Goal: Task Accomplishment & Management: Manage account settings

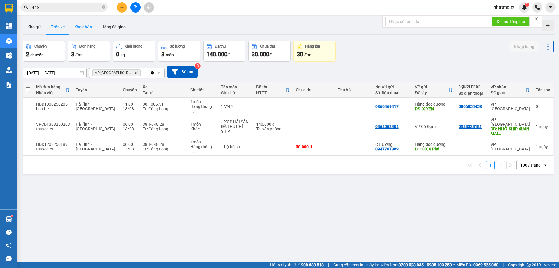
click at [83, 31] on button "Kho nhận" at bounding box center [83, 27] width 27 height 14
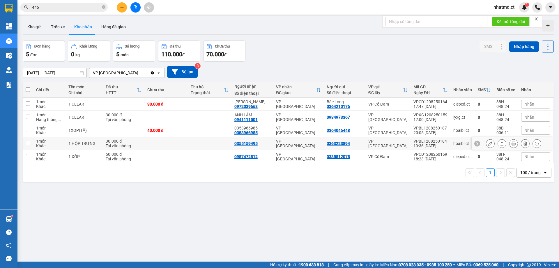
click at [219, 145] on td at bounding box center [210, 143] width 44 height 13
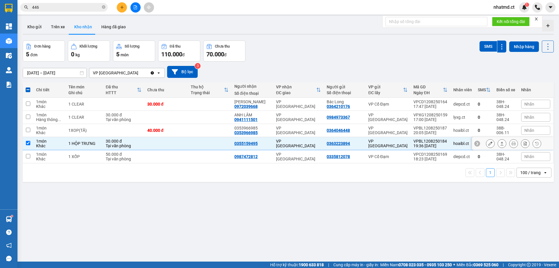
drag, startPoint x: 218, startPoint y: 147, endPoint x: 223, endPoint y: 147, distance: 4.7
click at [223, 147] on td at bounding box center [210, 143] width 44 height 13
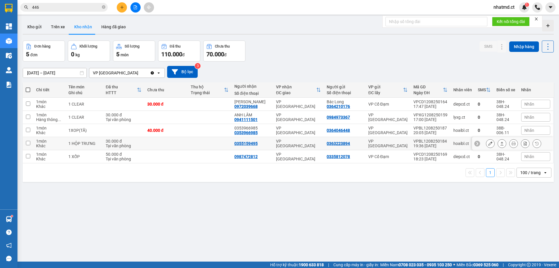
click at [268, 142] on div "0355159495" at bounding box center [252, 143] width 36 height 5
checkbox input "true"
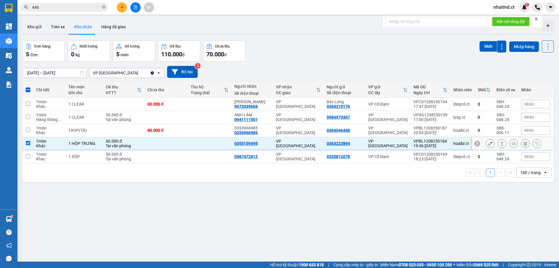
click at [488, 145] on button at bounding box center [490, 143] width 8 height 10
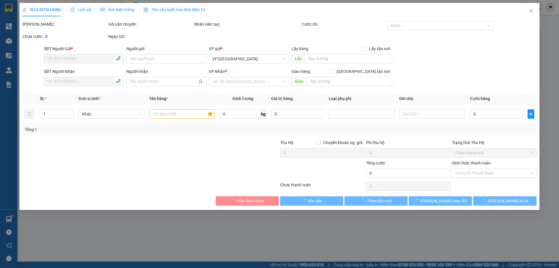
type input "0363223894"
type input "0355159495"
type input "30.000"
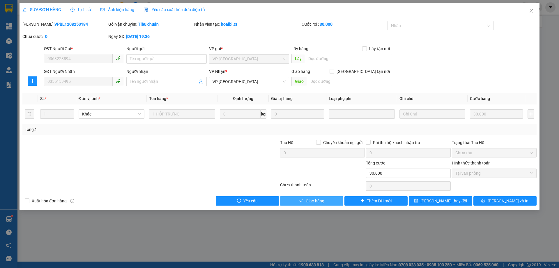
click at [321, 204] on button "Giao hàng" at bounding box center [311, 200] width 63 height 9
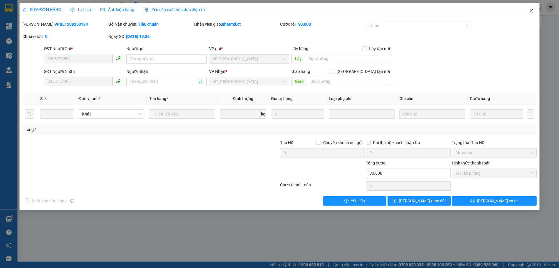
click at [532, 11] on icon "close" at bounding box center [531, 10] width 5 height 5
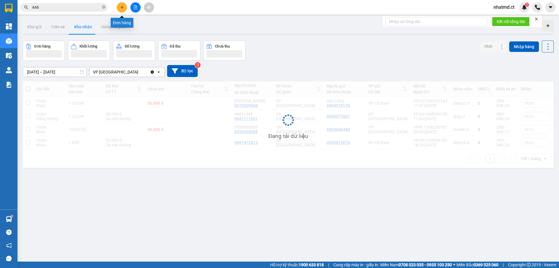
click at [122, 9] on icon "plus" at bounding box center [122, 7] width 4 height 4
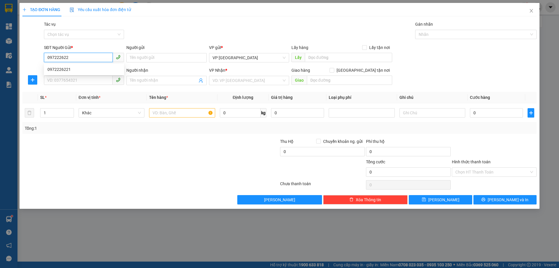
type input "0972226221"
click at [100, 72] on div "0972226221" at bounding box center [83, 69] width 73 height 6
type input "0384308049"
type input "XUÂN SONG"
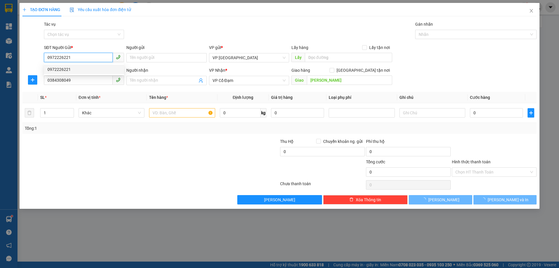
type input "50.000"
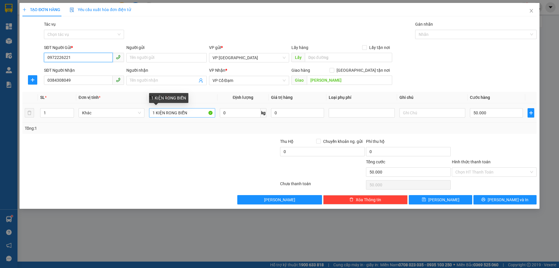
type input "0972226221"
drag, startPoint x: 191, startPoint y: 116, endPoint x: 166, endPoint y: 117, distance: 24.8
click at [166, 117] on input "1 KIỆN RONG BIỂN" at bounding box center [182, 112] width 66 height 9
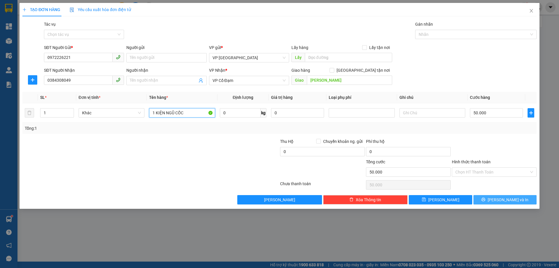
type input "1 KIỆN NGŨ CỐC"
click at [485, 200] on icon "printer" at bounding box center [483, 199] width 4 height 4
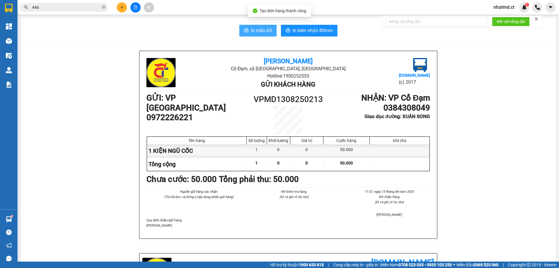
click at [262, 33] on span "In mẫu A5" at bounding box center [261, 30] width 21 height 7
click at [119, 7] on button at bounding box center [122, 7] width 10 height 10
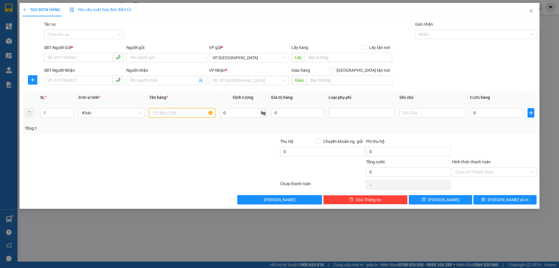
click at [159, 109] on input "text" at bounding box center [182, 112] width 66 height 9
type input "1 bọc đồ dùng y tế"
click at [85, 82] on input "SĐT Người Nhận" at bounding box center [78, 79] width 69 height 9
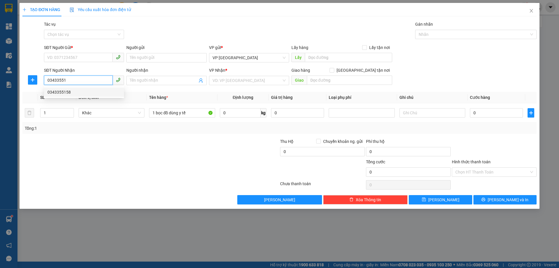
click at [83, 90] on div "0343355158" at bounding box center [83, 92] width 73 height 6
type input "0343355158"
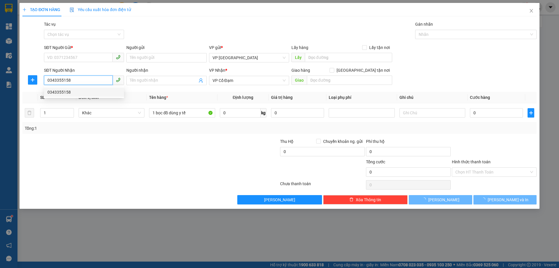
type input "30.000"
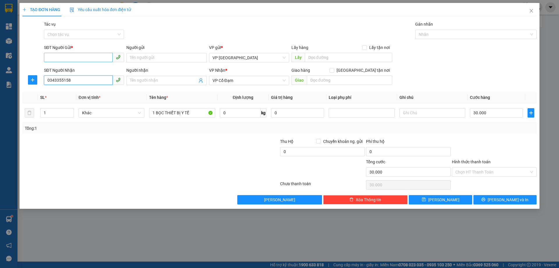
type input "0343355158"
click at [76, 55] on input "SĐT Người Gửi *" at bounding box center [78, 57] width 69 height 9
click at [84, 71] on div "0984951072" at bounding box center [83, 69] width 73 height 6
type input "0984951072"
click at [315, 82] on input "text" at bounding box center [349, 79] width 85 height 9
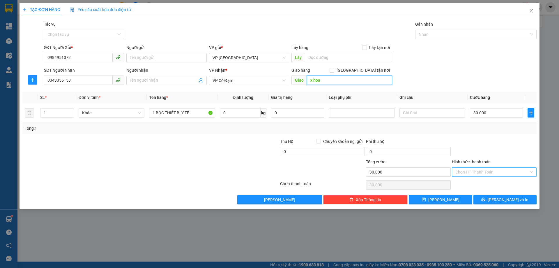
type input "x hoa"
click at [488, 174] on input "Hình thức thanh toán" at bounding box center [492, 171] width 74 height 9
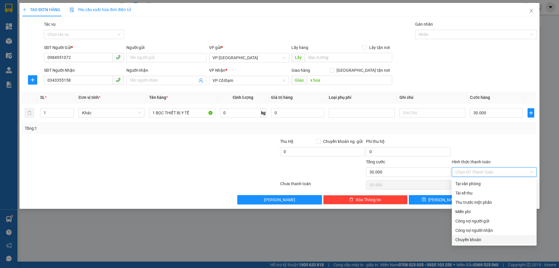
click at [490, 241] on div "Chuyển khoản" at bounding box center [494, 239] width 78 height 6
type input "0"
click at [472, 241] on div "Chuyển khoản" at bounding box center [494, 239] width 78 height 6
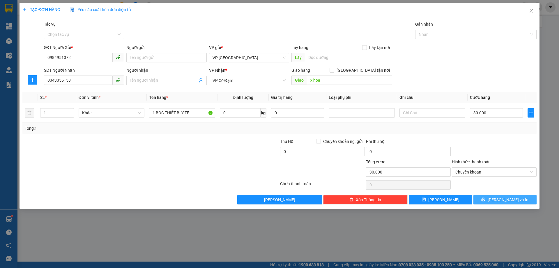
click at [497, 195] on button "Lưu và In" at bounding box center [504, 199] width 63 height 9
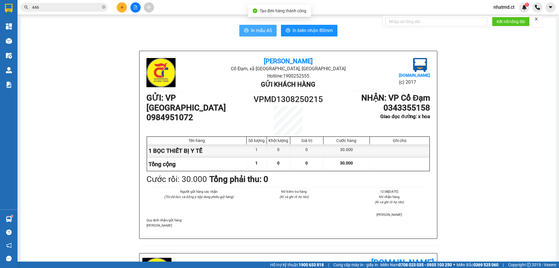
click at [268, 28] on span "In mẫu A5" at bounding box center [261, 30] width 21 height 7
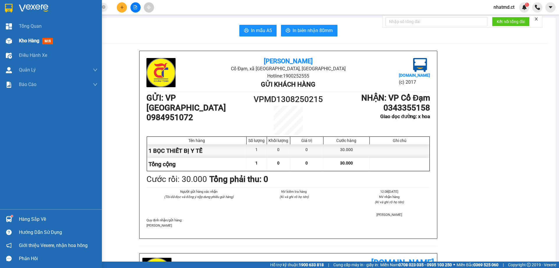
click at [35, 44] on div "Kho hàng mới" at bounding box center [37, 40] width 36 height 7
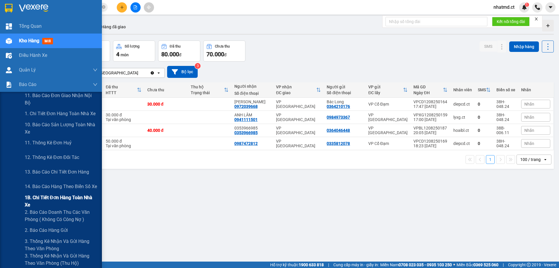
click at [54, 201] on span "1B. Chi tiết đơn hàng toàn nhà xe" at bounding box center [61, 201] width 73 height 15
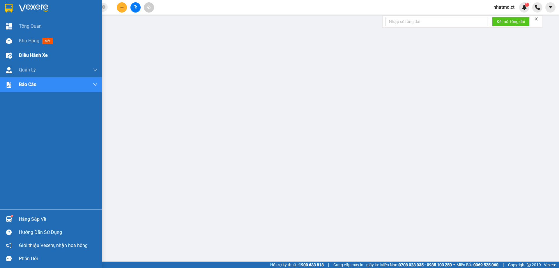
click at [9, 40] on img at bounding box center [9, 41] width 6 height 6
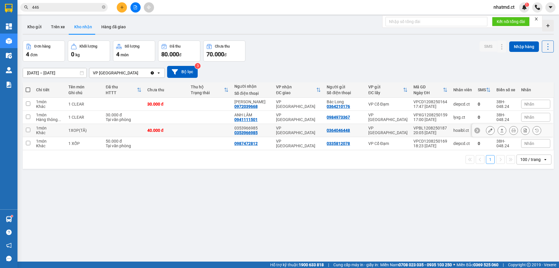
click at [201, 131] on td at bounding box center [210, 130] width 44 height 13
checkbox input "true"
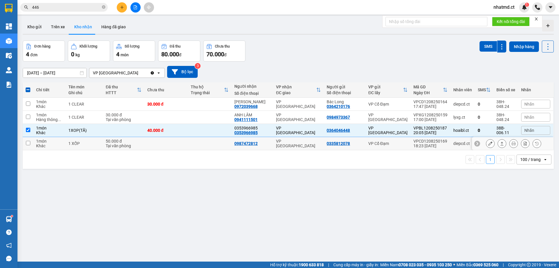
click at [196, 143] on td at bounding box center [210, 143] width 44 height 13
checkbox input "true"
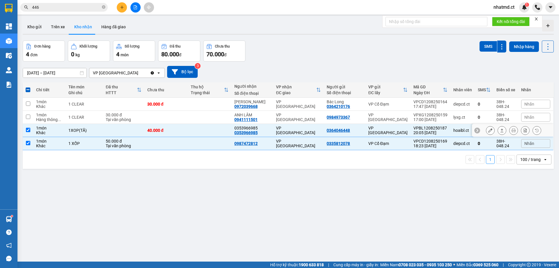
click at [201, 130] on td at bounding box center [210, 130] width 44 height 13
checkbox input "false"
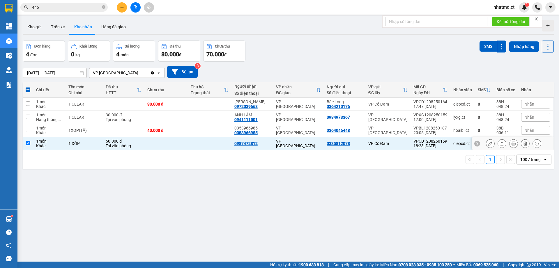
click at [202, 141] on td at bounding box center [210, 143] width 44 height 13
checkbox input "false"
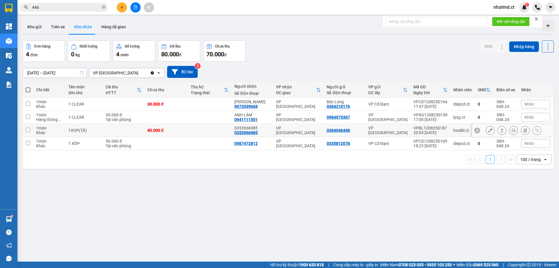
click at [203, 128] on td at bounding box center [210, 130] width 44 height 13
checkbox input "true"
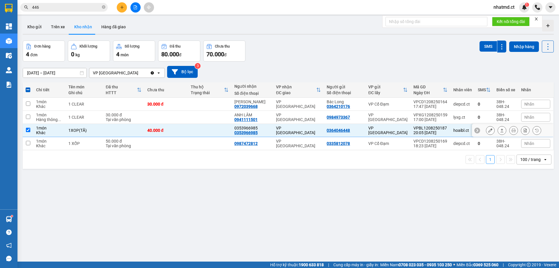
click at [486, 128] on button at bounding box center [490, 130] width 8 height 10
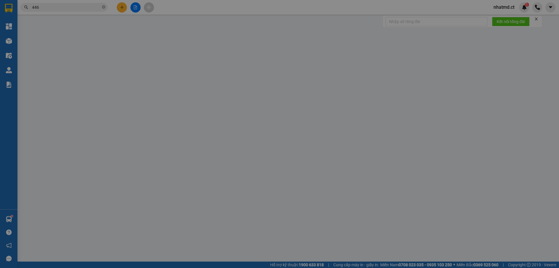
type input "0364046448"
type input "0353966985"
type input "40.000"
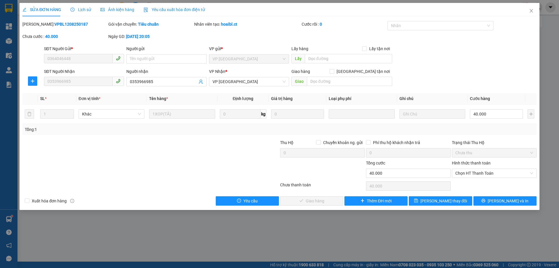
click at [348, 86] on div "Giao hàng Giao tận nơi Giao" at bounding box center [341, 78] width 101 height 20
click at [346, 84] on input "text" at bounding box center [349, 81] width 85 height 9
type input "KLL DC NG NN"
click at [430, 195] on div "Total Paid Fee 0 Total UnPaid Fee 40.000 Cash Collection Total Fee Mã ĐH: VPBL1…" at bounding box center [279, 113] width 514 height 184
drag, startPoint x: 430, startPoint y: 196, endPoint x: 405, endPoint y: 265, distance: 73.3
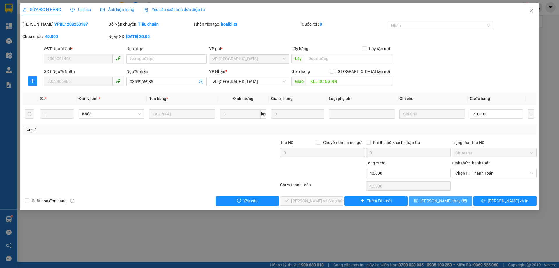
click at [430, 197] on button "Lưu thay đổi" at bounding box center [440, 200] width 63 height 9
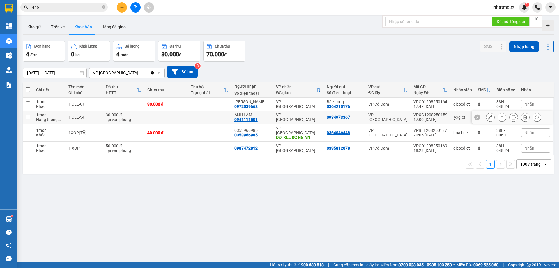
click at [301, 117] on div "VP [GEOGRAPHIC_DATA]" at bounding box center [298, 116] width 45 height 9
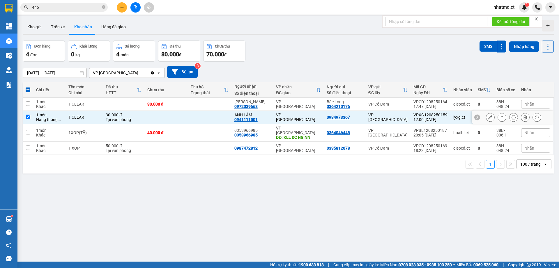
click at [301, 117] on div "VP [GEOGRAPHIC_DATA]" at bounding box center [298, 116] width 45 height 9
checkbox input "false"
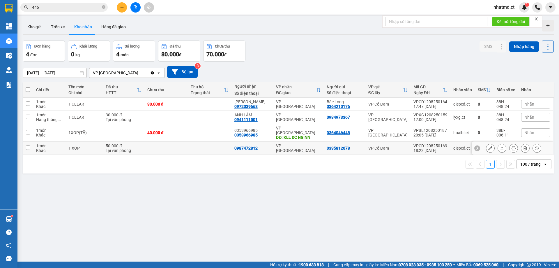
click at [178, 143] on td at bounding box center [166, 147] width 44 height 13
checkbox input "true"
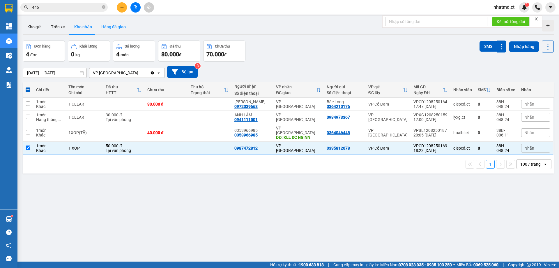
click at [98, 27] on button "Hàng đã giao" at bounding box center [114, 27] width 34 height 14
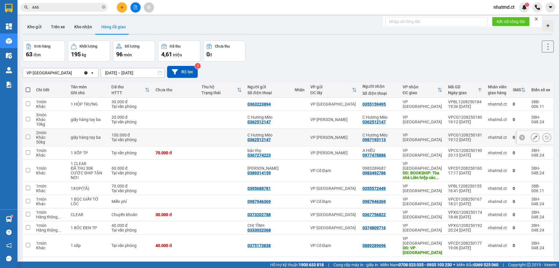
scroll to position [27, 0]
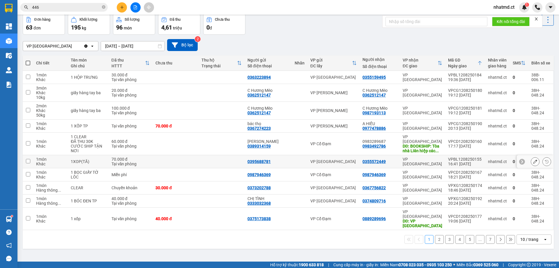
click at [394, 160] on td "0355572449" at bounding box center [380, 161] width 40 height 13
checkbox input "true"
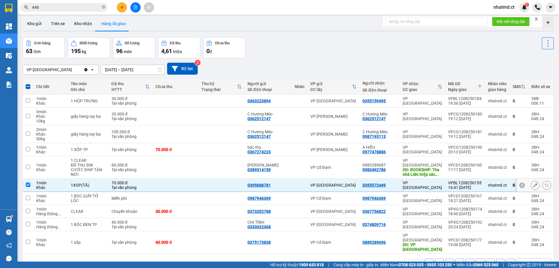
scroll to position [0, 0]
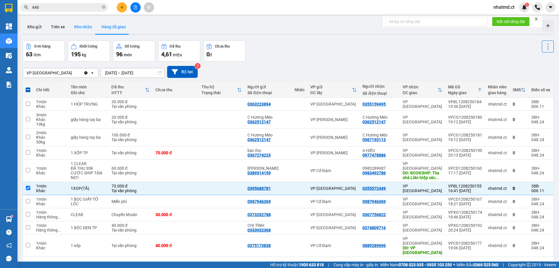
click at [83, 29] on button "Kho nhận" at bounding box center [83, 27] width 27 height 14
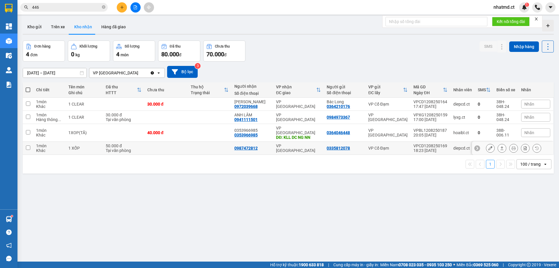
click at [216, 144] on td at bounding box center [210, 147] width 44 height 13
checkbox input "true"
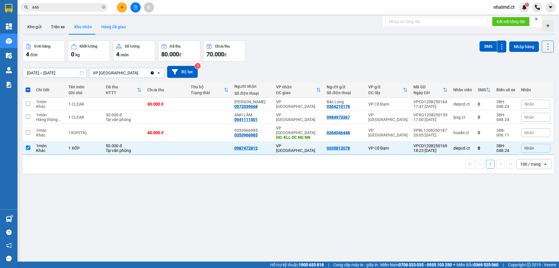
click at [119, 30] on button "Hàng đã giao" at bounding box center [114, 27] width 34 height 14
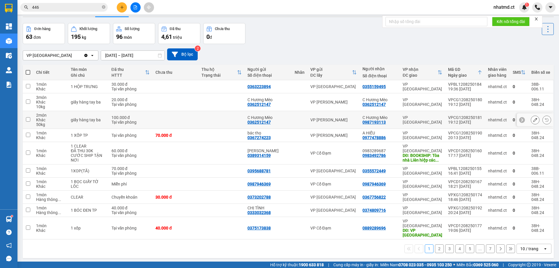
scroll to position [27, 0]
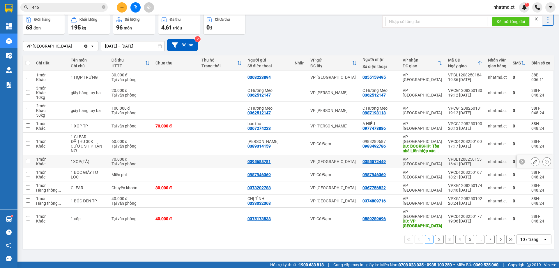
click at [388, 159] on div "0355572449" at bounding box center [379, 161] width 34 height 5
checkbox input "true"
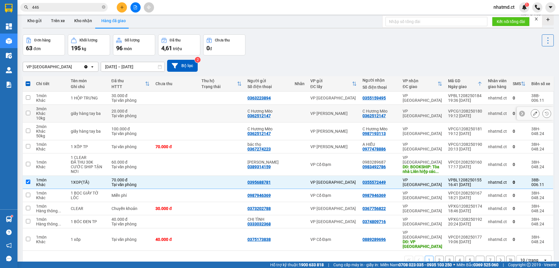
scroll to position [0, 0]
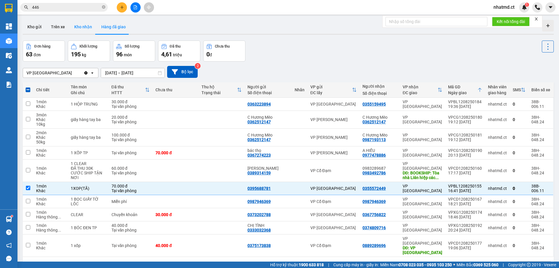
click at [72, 24] on button "Kho nhận" at bounding box center [83, 27] width 27 height 14
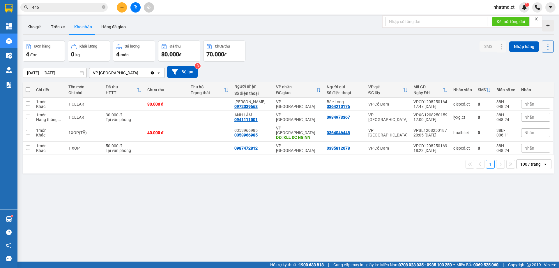
click at [201, 141] on td at bounding box center [210, 147] width 44 height 13
checkbox input "true"
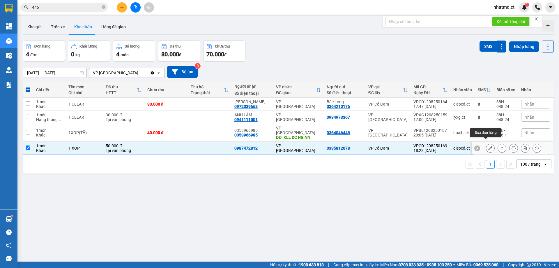
click at [488, 144] on button at bounding box center [490, 148] width 8 height 10
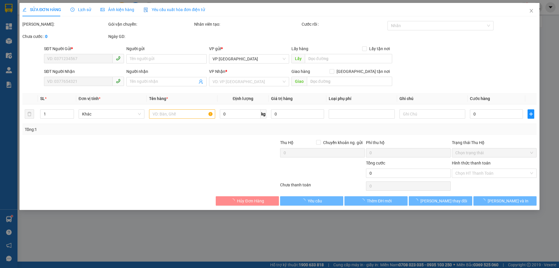
type input "0335812078"
type input "0987472812"
type input "50.000"
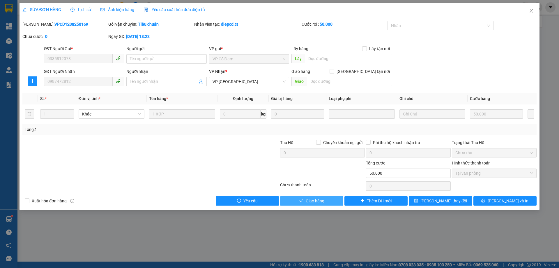
click at [321, 204] on button "Giao hàng" at bounding box center [311, 200] width 63 height 9
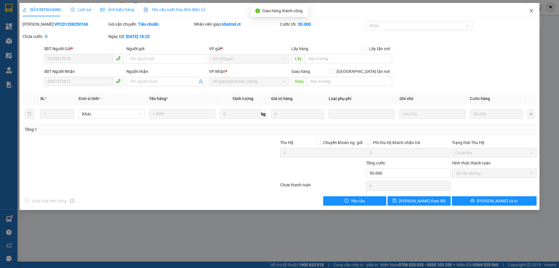
click at [531, 12] on icon "close" at bounding box center [531, 10] width 5 height 5
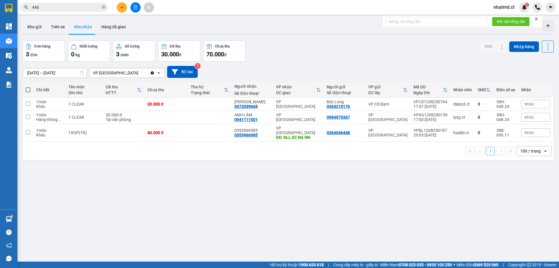
click at [501, 5] on span "nhatmd.ct" at bounding box center [504, 6] width 30 height 7
click at [502, 18] on span "Đăng xuất" at bounding box center [510, 18] width 24 height 6
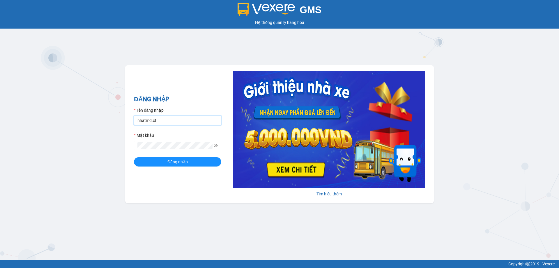
click at [179, 118] on input "nhatmd.ct" at bounding box center [177, 120] width 87 height 9
type input "linhmd.ct"
click at [177, 160] on span "Đăng nhập" at bounding box center [177, 161] width 20 height 6
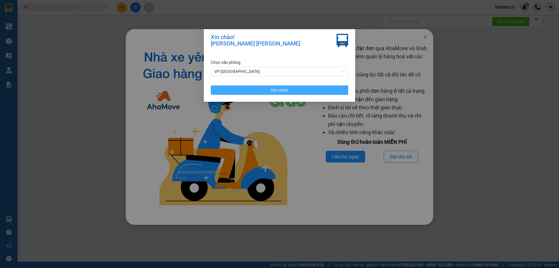
click at [291, 91] on button "Xác nhận" at bounding box center [279, 89] width 137 height 9
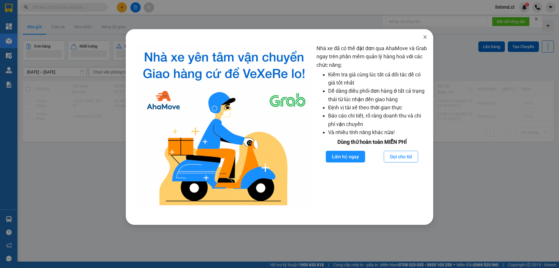
click at [426, 36] on icon "close" at bounding box center [425, 37] width 5 height 5
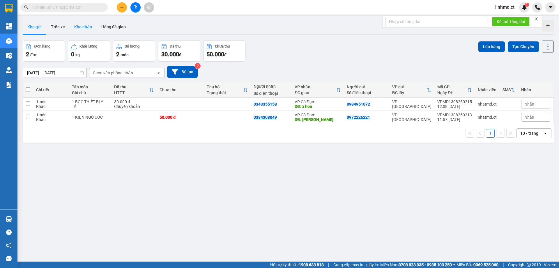
click at [73, 24] on button "Kho nhận" at bounding box center [83, 27] width 27 height 14
